Goal: Use online tool/utility

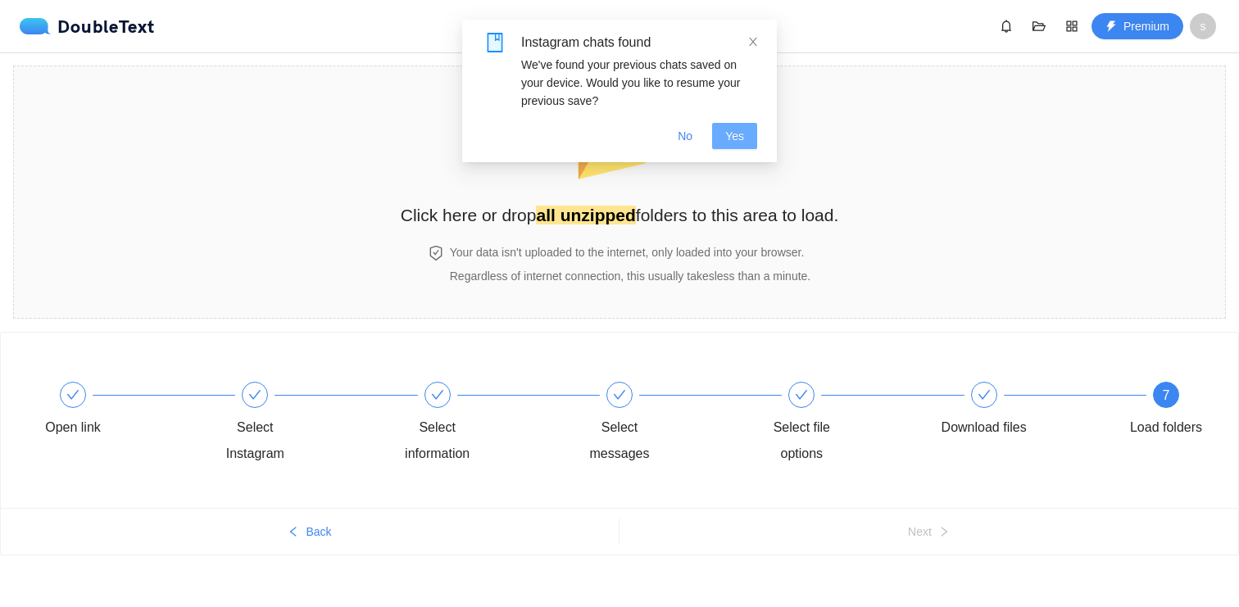
click at [741, 127] on span "Yes" at bounding box center [734, 136] width 19 height 18
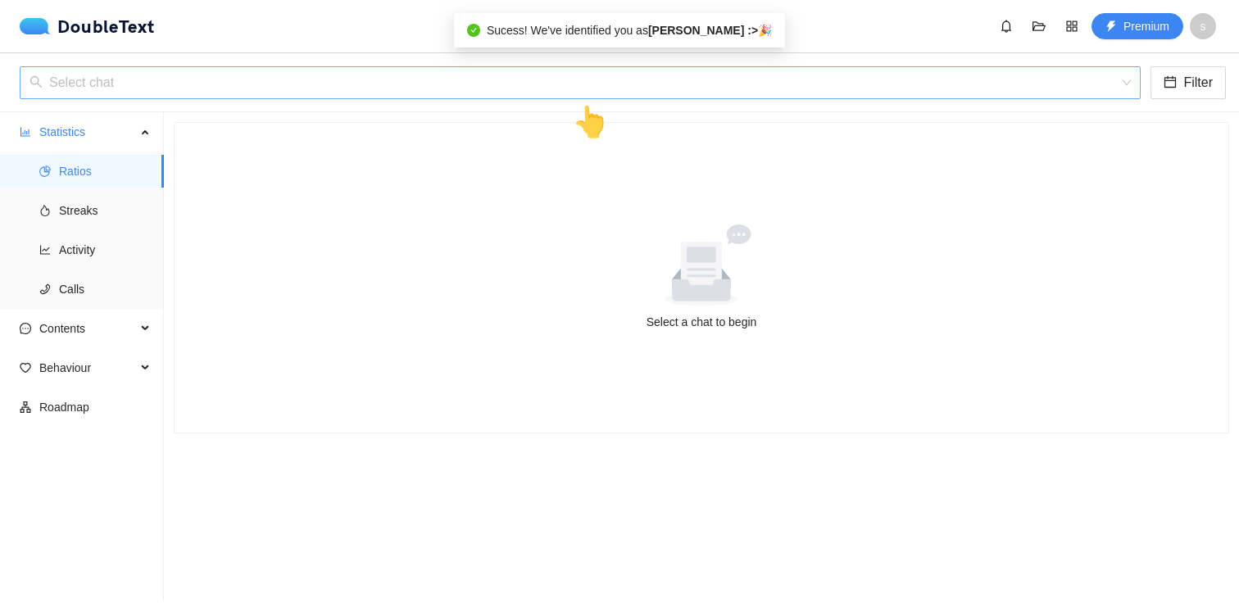
click at [459, 84] on input "search" at bounding box center [574, 82] width 1090 height 31
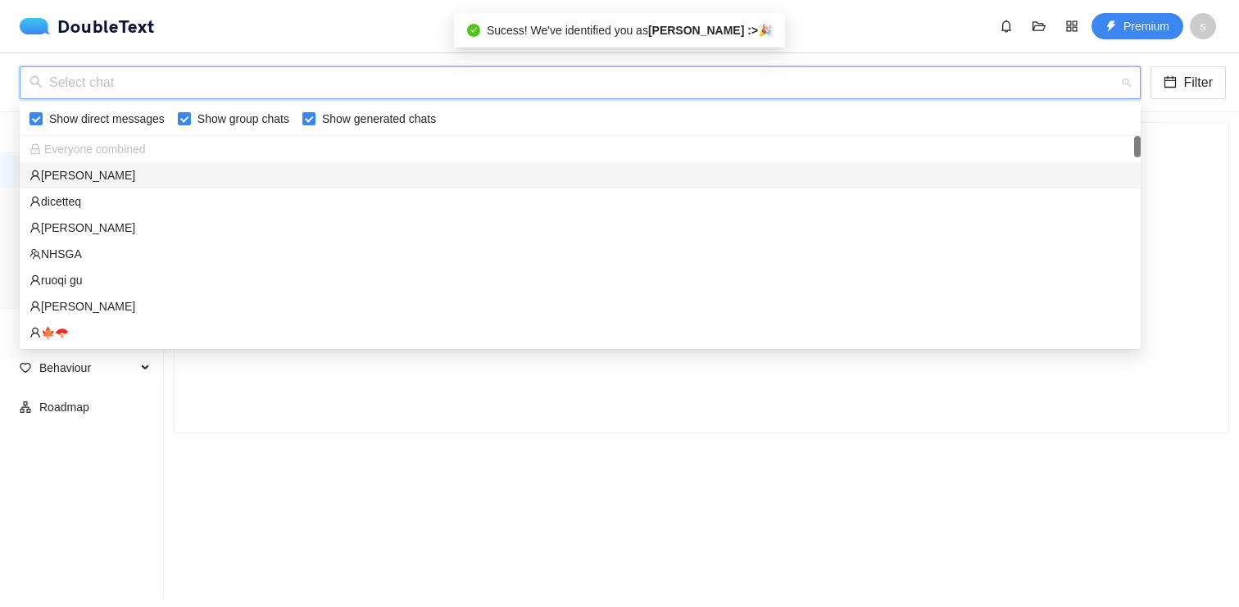
click at [413, 164] on div "[PERSON_NAME]" at bounding box center [580, 175] width 1121 height 26
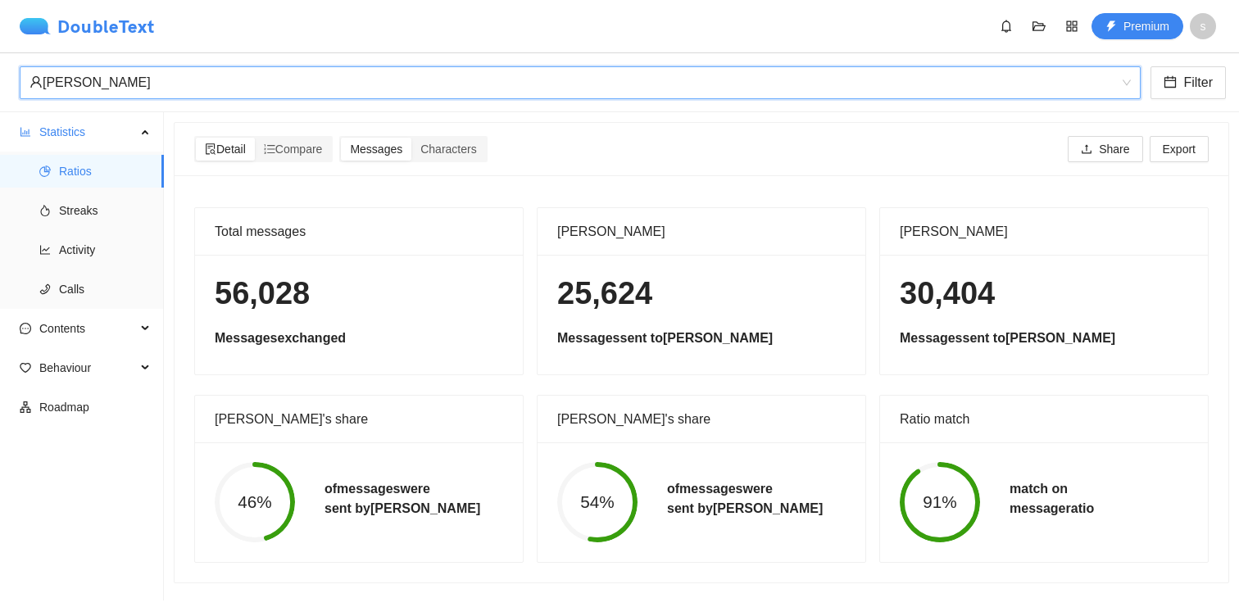
click at [122, 33] on div "DoubleText" at bounding box center [87, 26] width 135 height 16
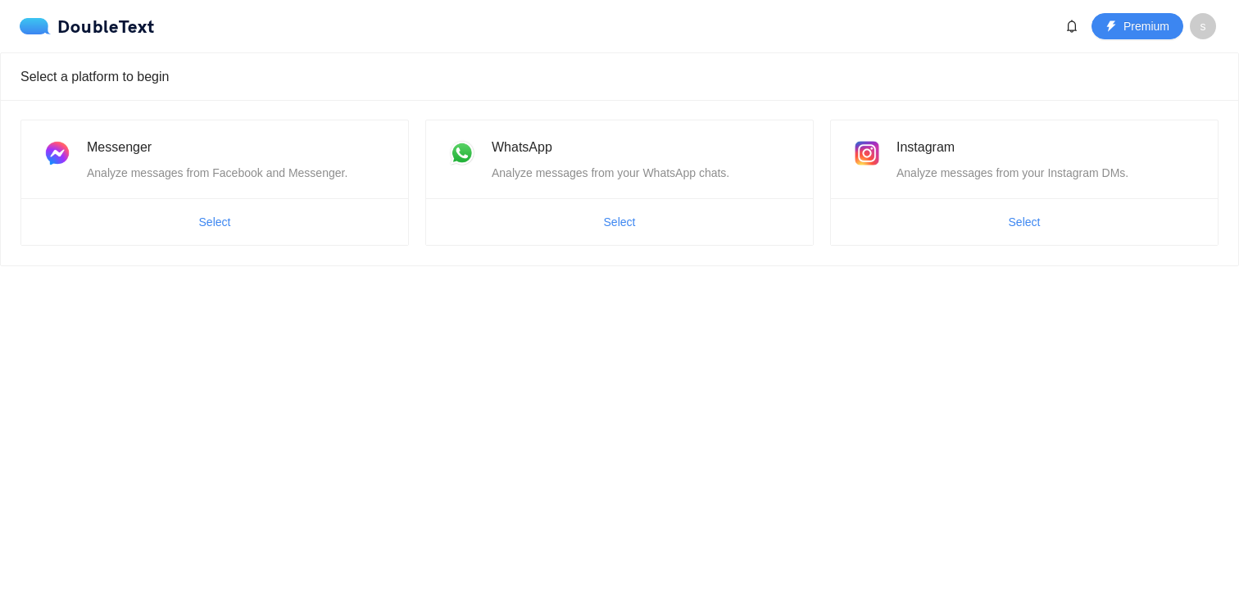
click at [1210, 15] on div "s" at bounding box center [1208, 26] width 36 height 26
click at [1202, 25] on span "s" at bounding box center [1203, 26] width 6 height 26
click at [1039, 220] on span "Select" at bounding box center [1025, 222] width 32 height 18
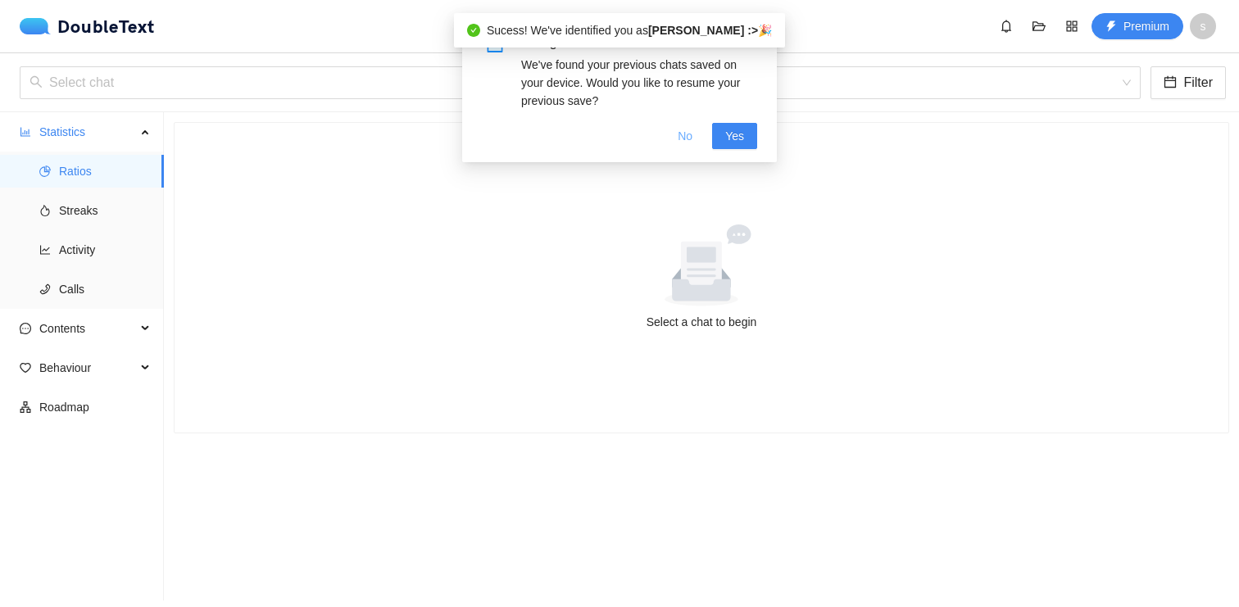
click at [684, 135] on span "No" at bounding box center [685, 136] width 15 height 18
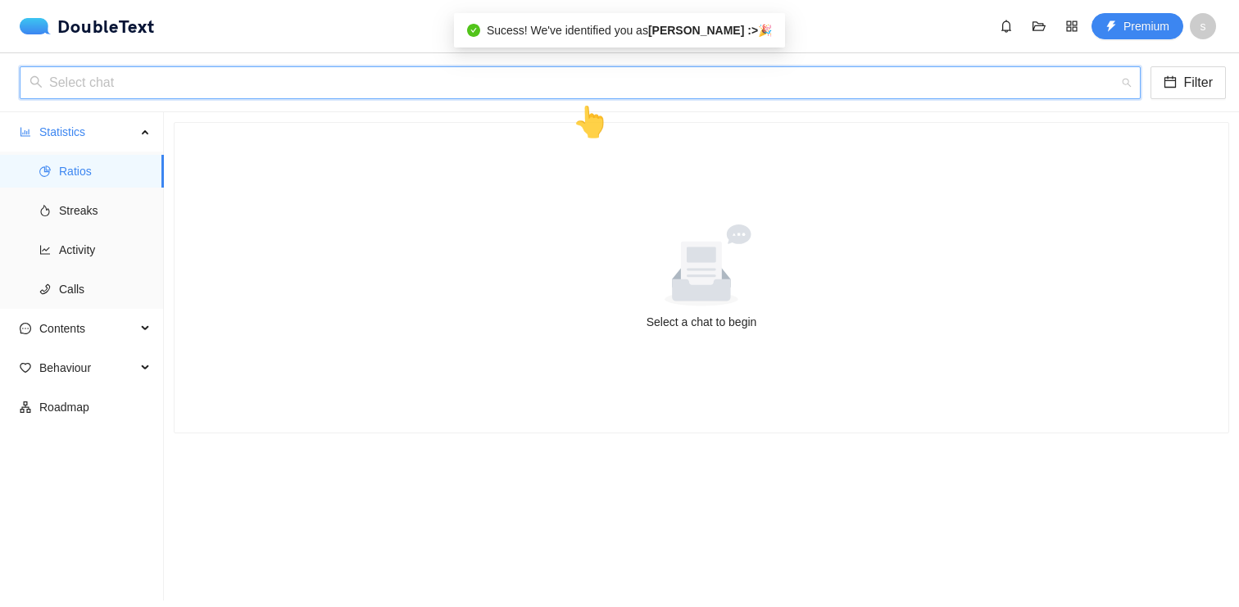
click at [679, 86] on input "search" at bounding box center [574, 82] width 1090 height 31
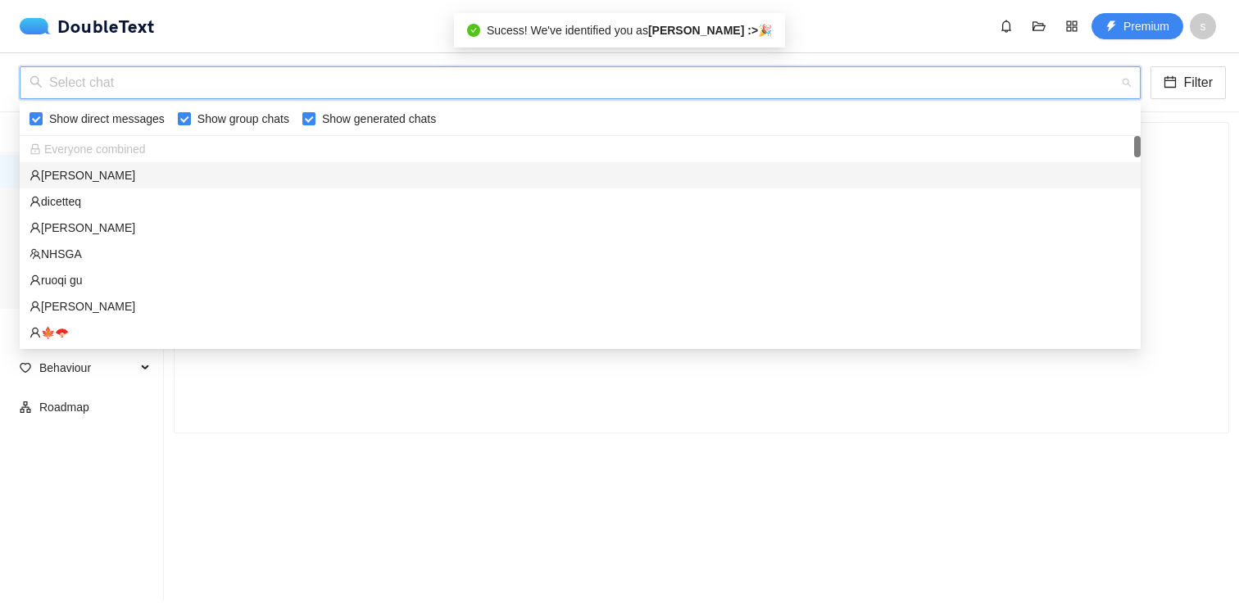
click at [644, 167] on div "[PERSON_NAME]" at bounding box center [579, 175] width 1101 height 18
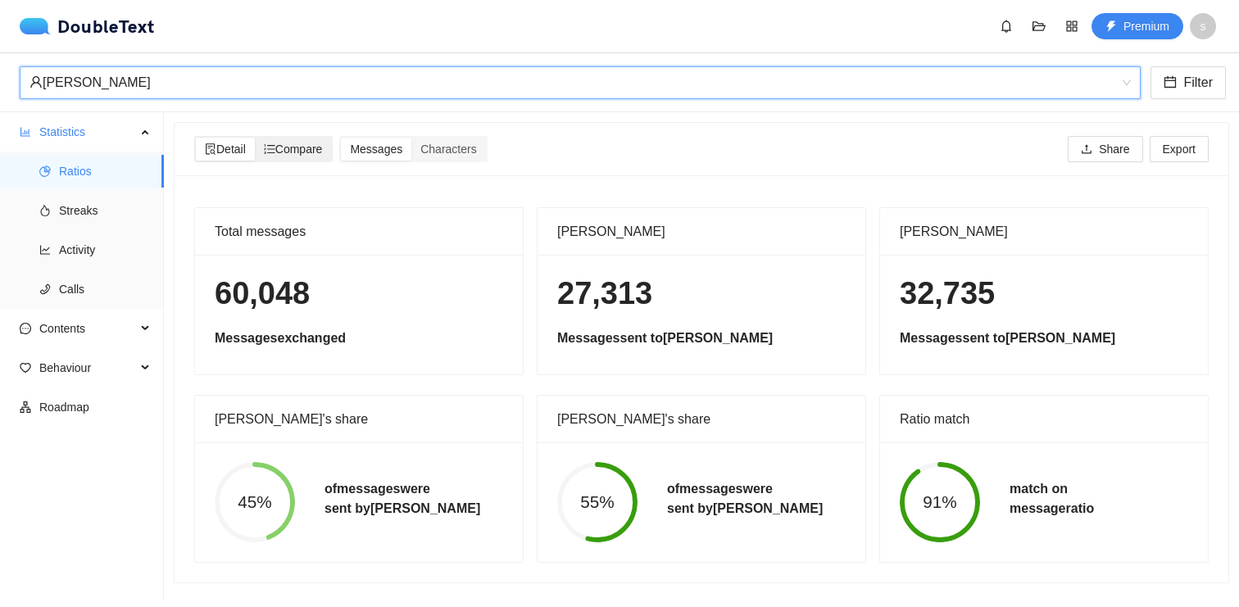
click at [292, 143] on span "Compare" at bounding box center [293, 149] width 59 height 13
click at [255, 138] on input "Compare" at bounding box center [255, 138] width 0 height 0
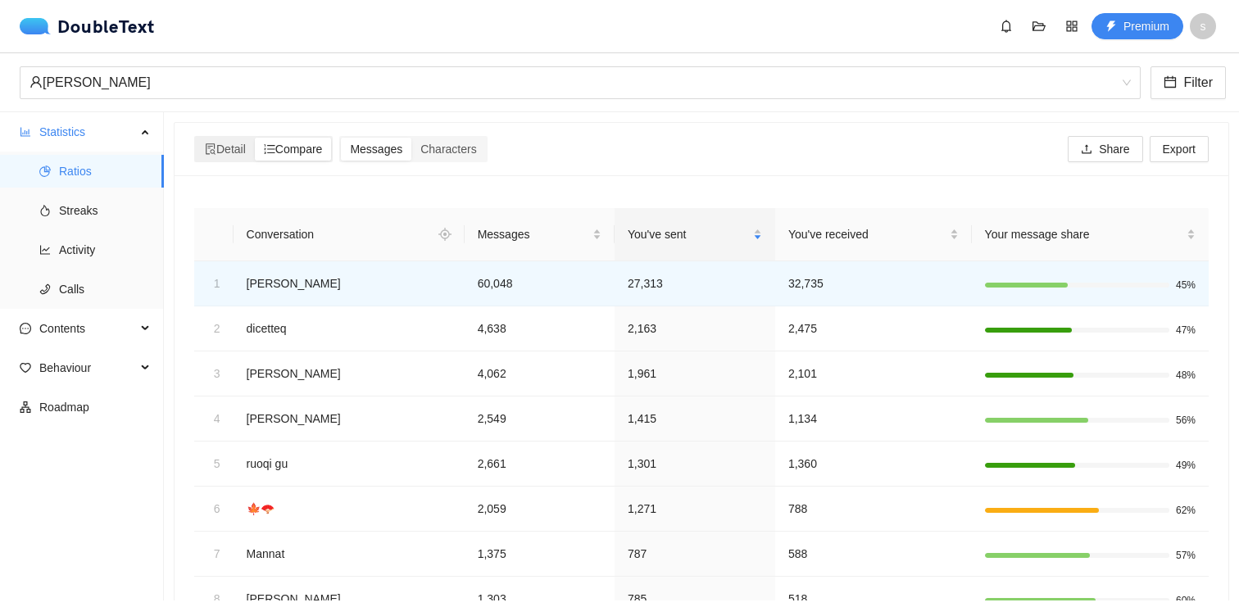
click at [263, 137] on div "Detail Compare" at bounding box center [263, 149] width 138 height 26
click at [214, 138] on div "Detail" at bounding box center [225, 149] width 59 height 23
click at [196, 138] on input "Detail" at bounding box center [196, 138] width 0 height 0
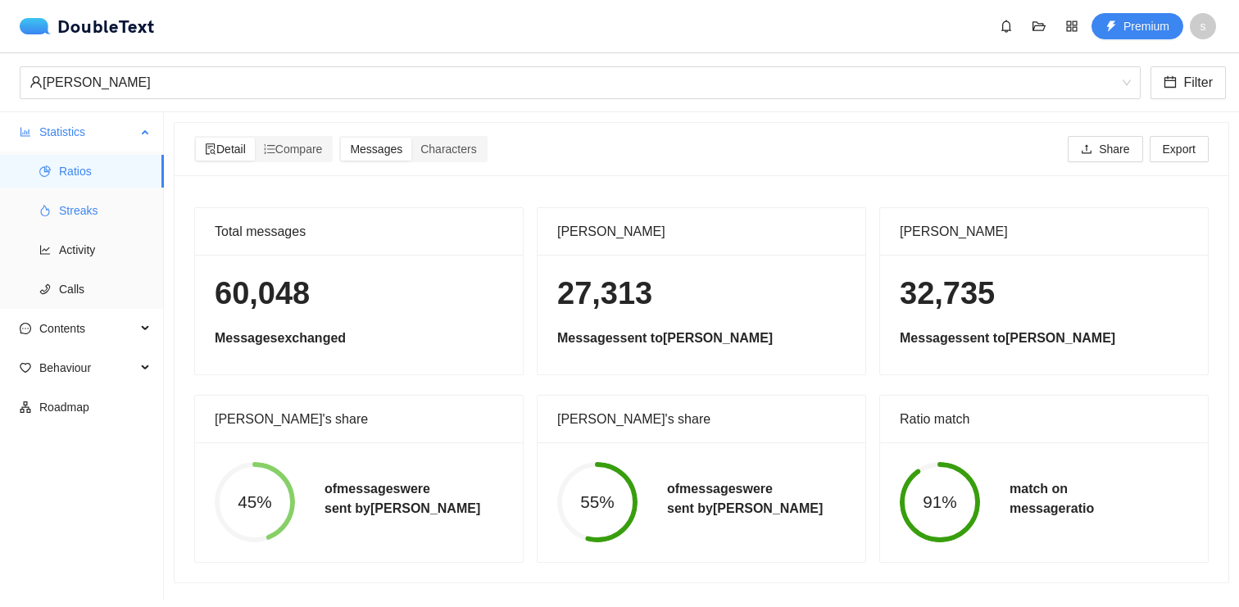
click at [79, 202] on span "Streaks" at bounding box center [105, 210] width 92 height 33
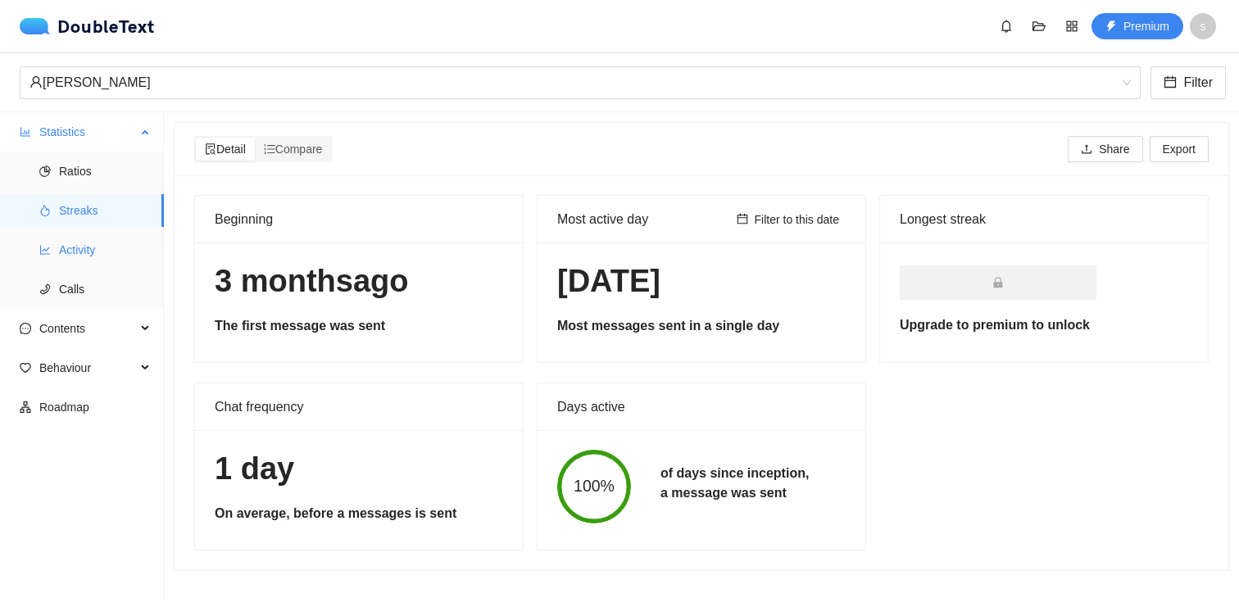
click at [72, 262] on span "Activity" at bounding box center [105, 250] width 92 height 33
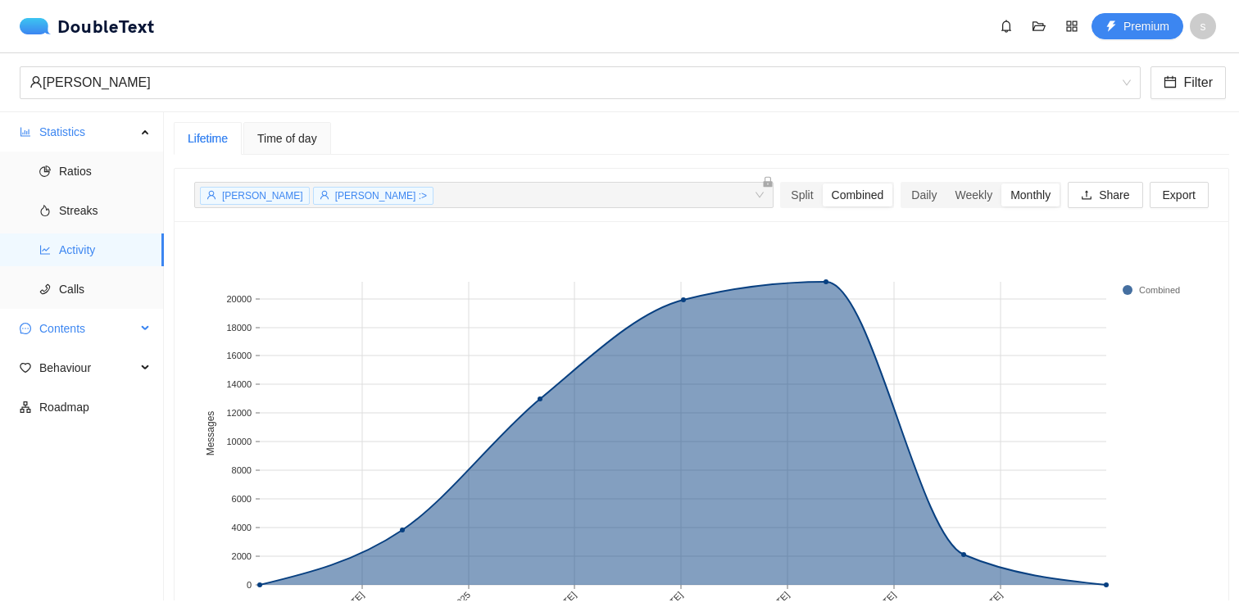
click at [102, 324] on span "Contents" at bounding box center [87, 328] width 97 height 33
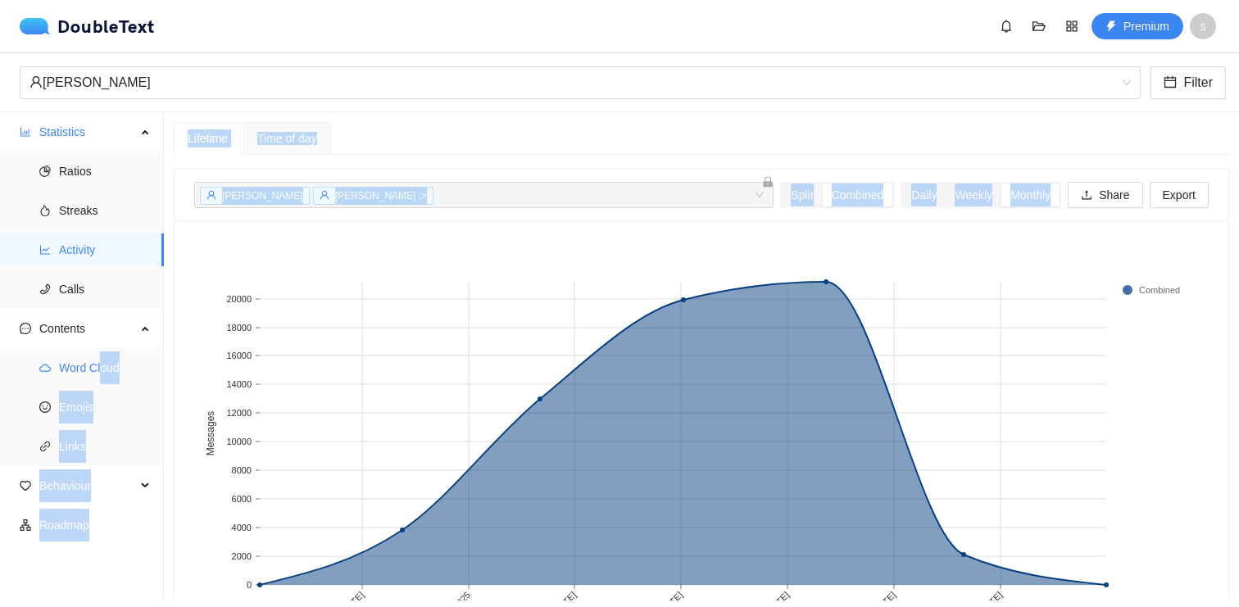
drag, startPoint x: 102, startPoint y: 365, endPoint x: 702, endPoint y: 358, distance: 600.7
click at [681, 352] on section "Statistics Ratios Streaks Activity Calls Contents Word Cloud Emojis Links Behav…" at bounding box center [619, 356] width 1239 height 488
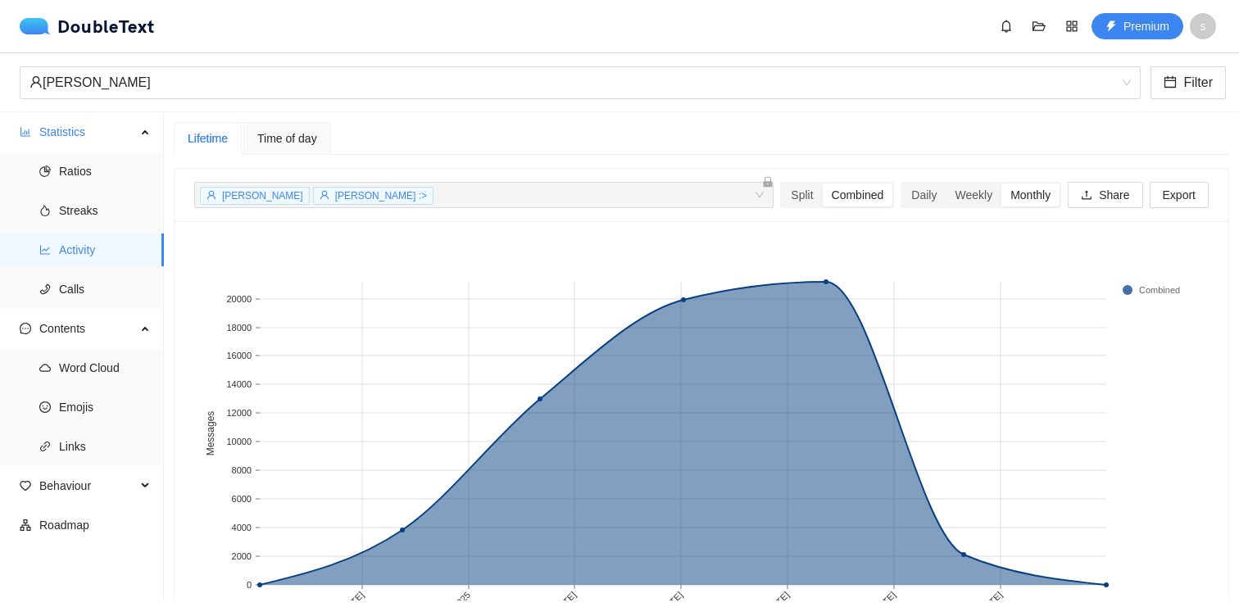
click at [344, 254] on rect at bounding box center [701, 446] width 1014 height 410
click at [96, 289] on span "Calls" at bounding box center [105, 289] width 92 height 33
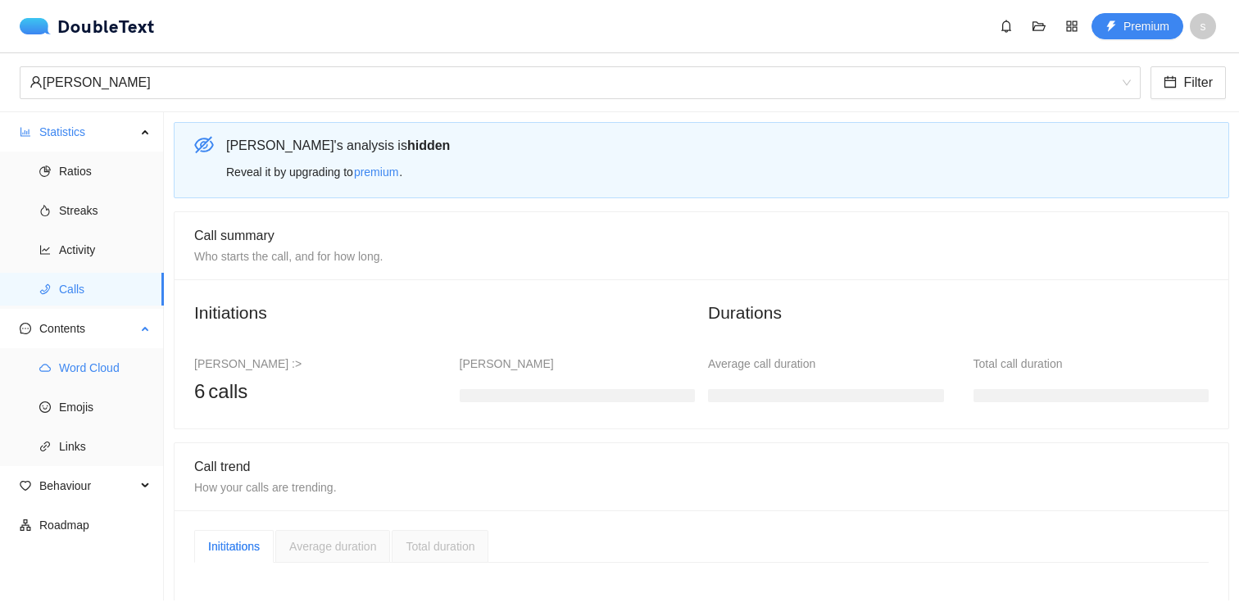
click at [86, 372] on span "Word Cloud" at bounding box center [105, 368] width 92 height 33
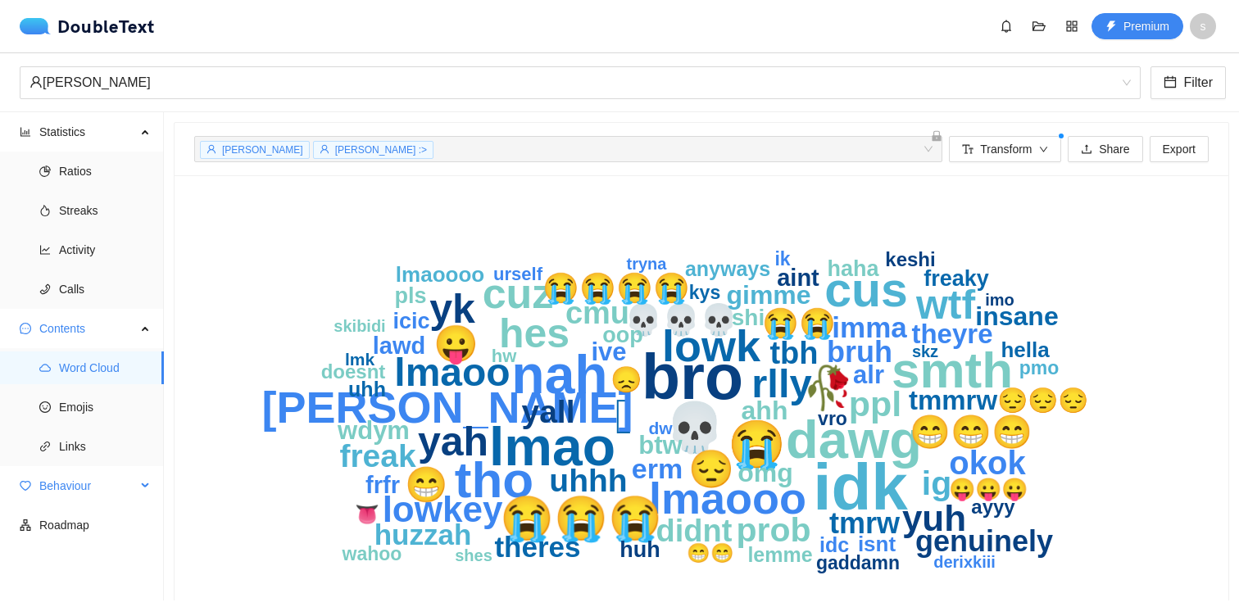
click at [49, 487] on span "Behaviour" at bounding box center [87, 486] width 97 height 33
click at [65, 195] on span "Streaks" at bounding box center [105, 210] width 92 height 33
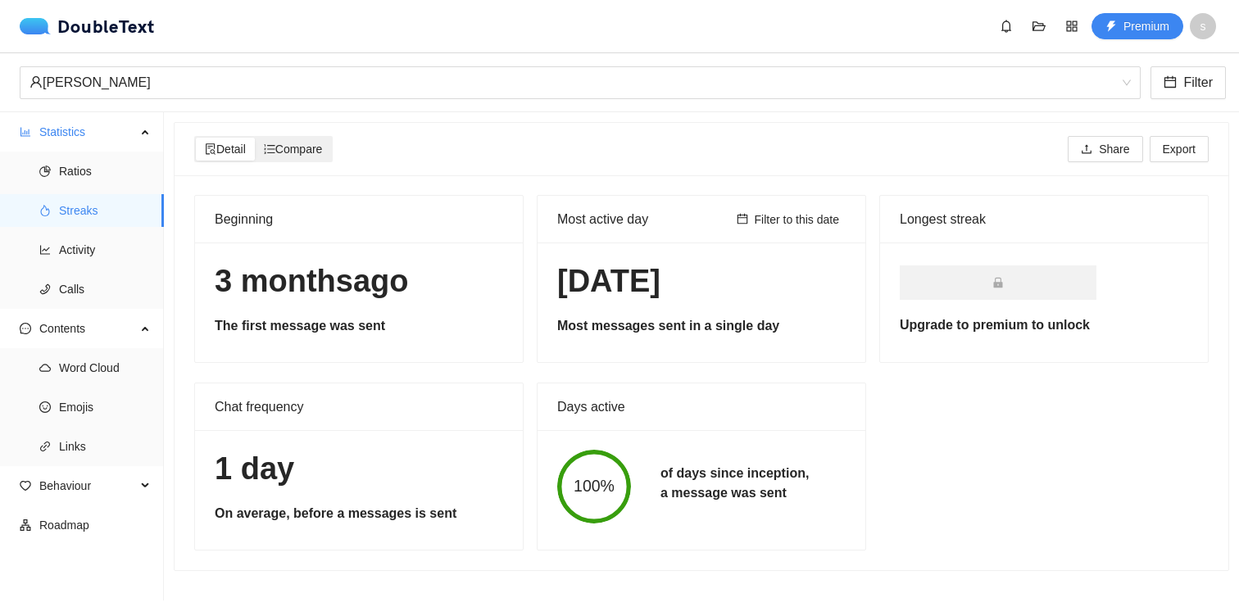
click at [306, 145] on span "Compare" at bounding box center [293, 149] width 59 height 13
click at [255, 138] on input "Compare" at bounding box center [255, 138] width 0 height 0
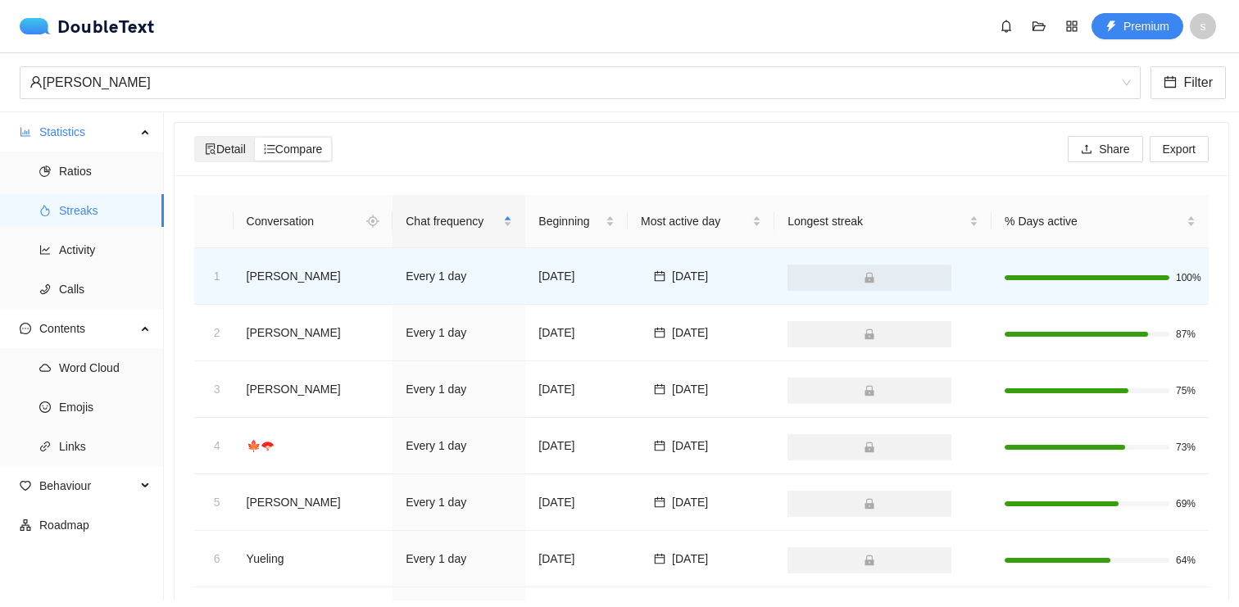
click at [246, 148] on span "Detail" at bounding box center [225, 149] width 41 height 13
click at [196, 138] on input "Detail" at bounding box center [196, 138] width 0 height 0
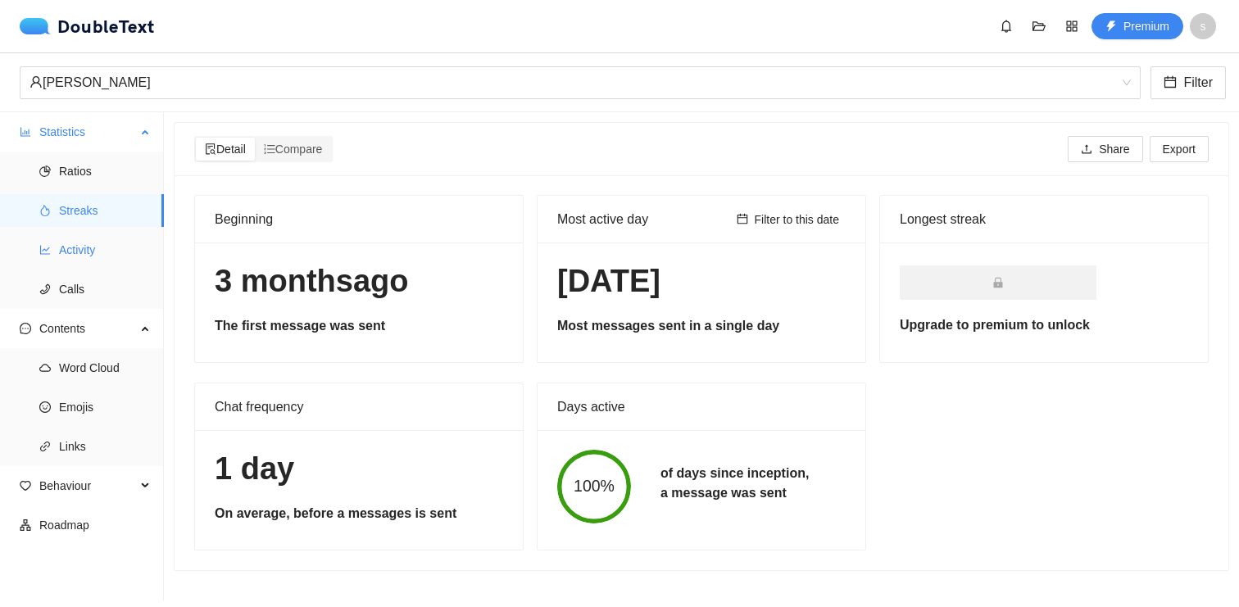
click at [104, 256] on span "Activity" at bounding box center [105, 250] width 92 height 33
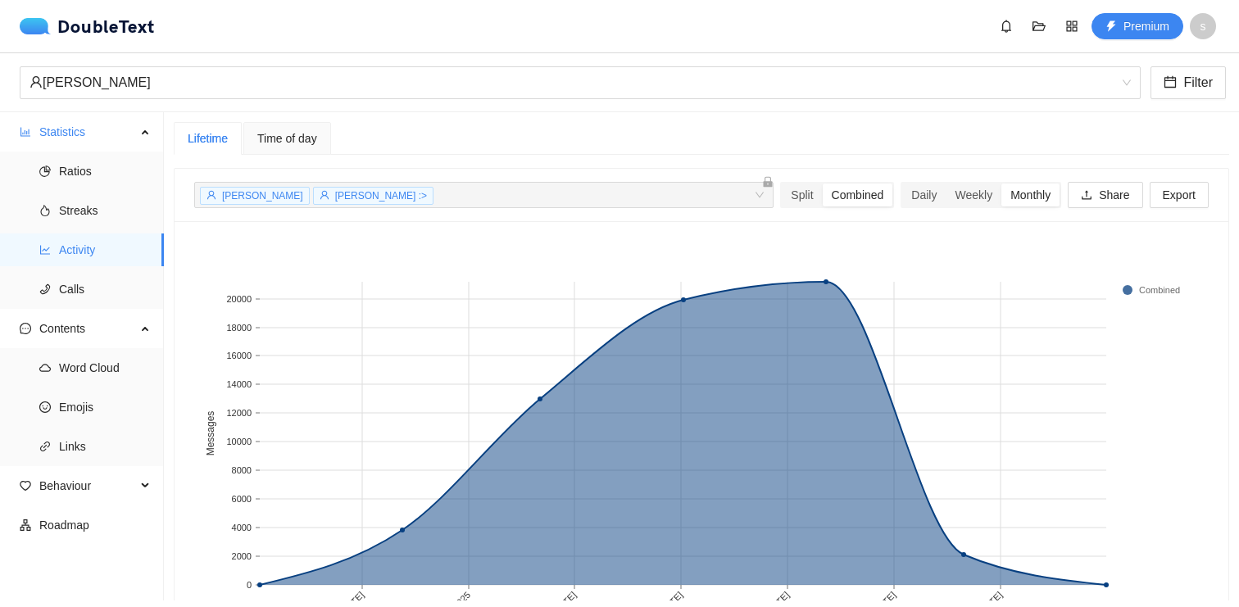
click at [763, 195] on div "[PERSON_NAME] :> + 0 ..." at bounding box center [484, 195] width 586 height 26
click at [782, 195] on div "Split" at bounding box center [802, 195] width 40 height 23
click at [782, 184] on input "Split" at bounding box center [782, 184] width 0 height 0
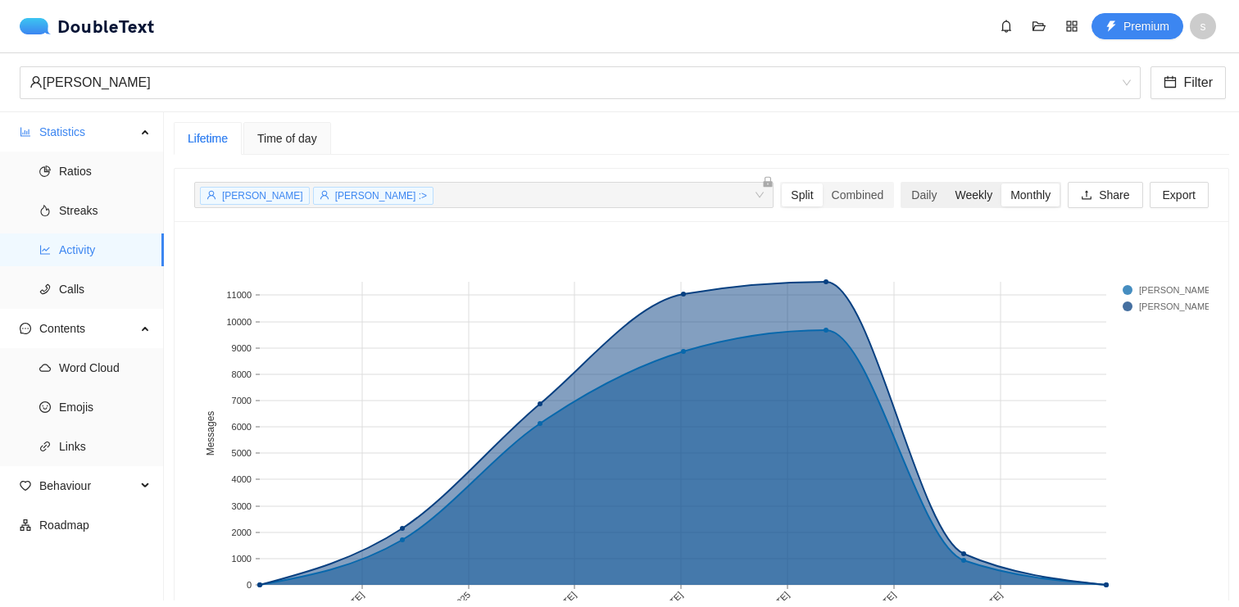
click at [946, 204] on div "Weekly" at bounding box center [974, 195] width 56 height 23
click at [946, 184] on input "Weekly" at bounding box center [946, 184] width 0 height 0
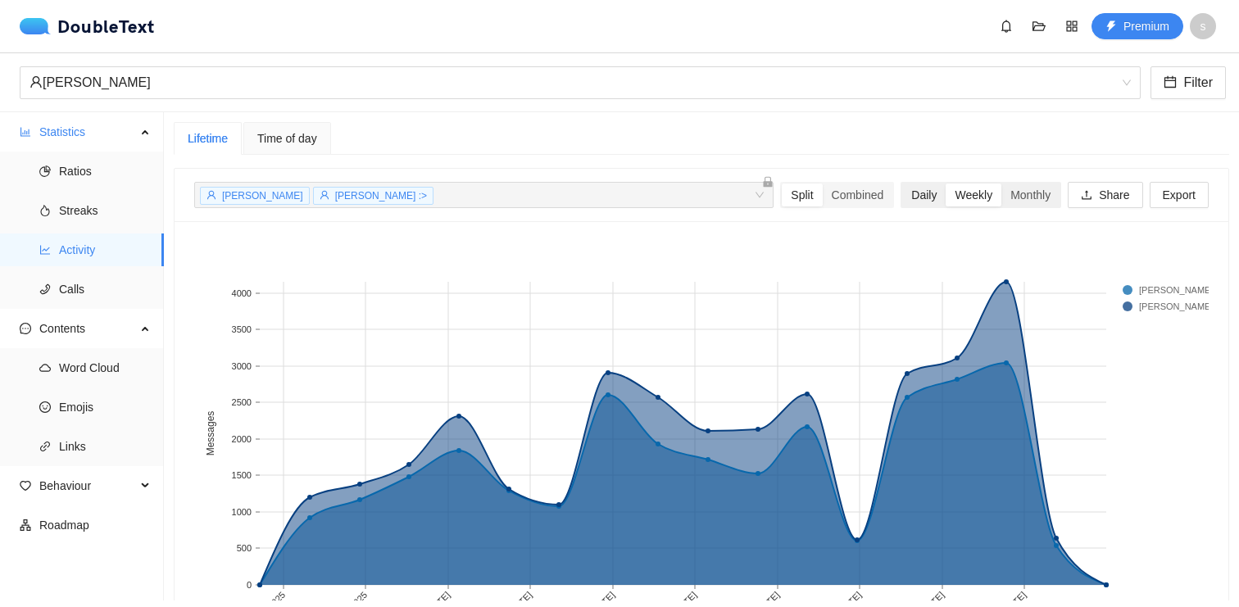
click at [911, 195] on div "Daily" at bounding box center [923, 195] width 43 height 23
click at [902, 184] on input "Daily" at bounding box center [902, 184] width 0 height 0
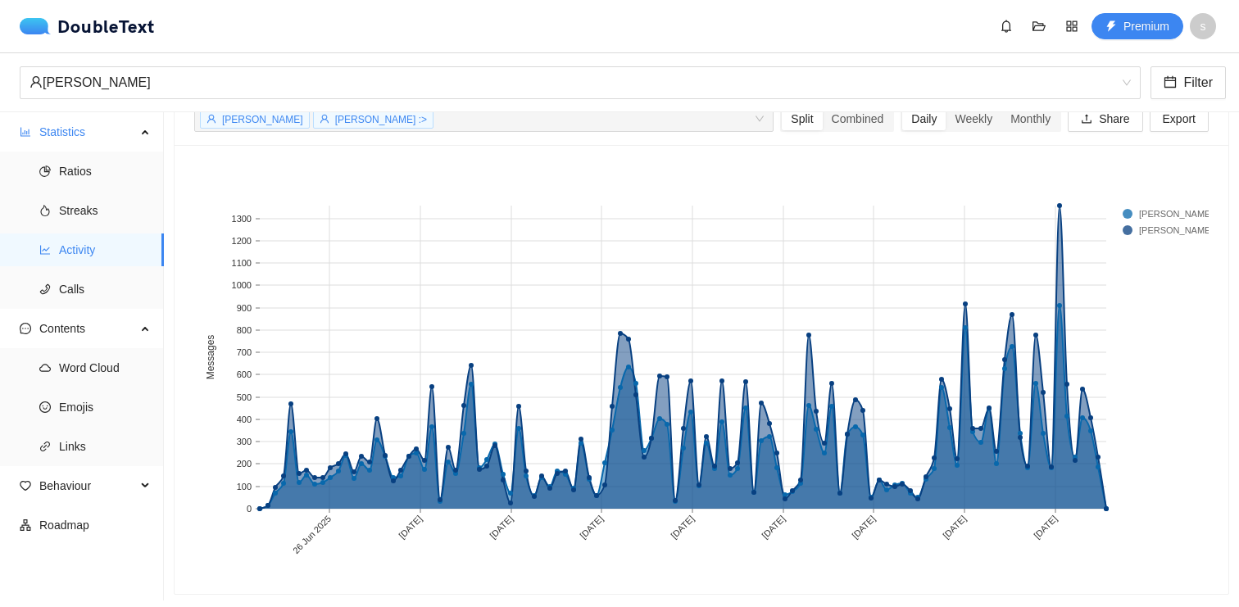
scroll to position [80, 0]
